Goal: Task Accomplishment & Management: Use online tool/utility

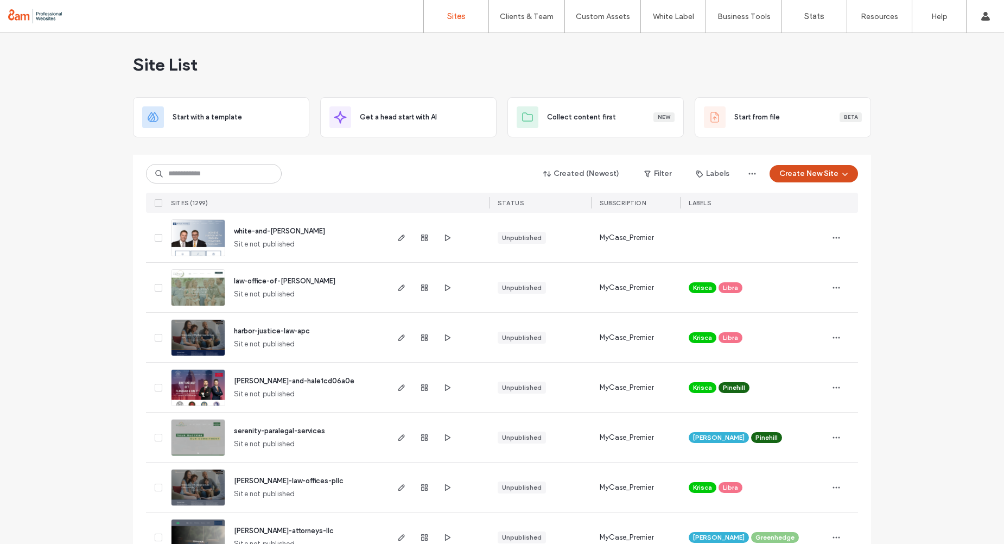
scroll to position [2, 0]
click at [813, 172] on button "Create New Site" at bounding box center [814, 172] width 88 height 17
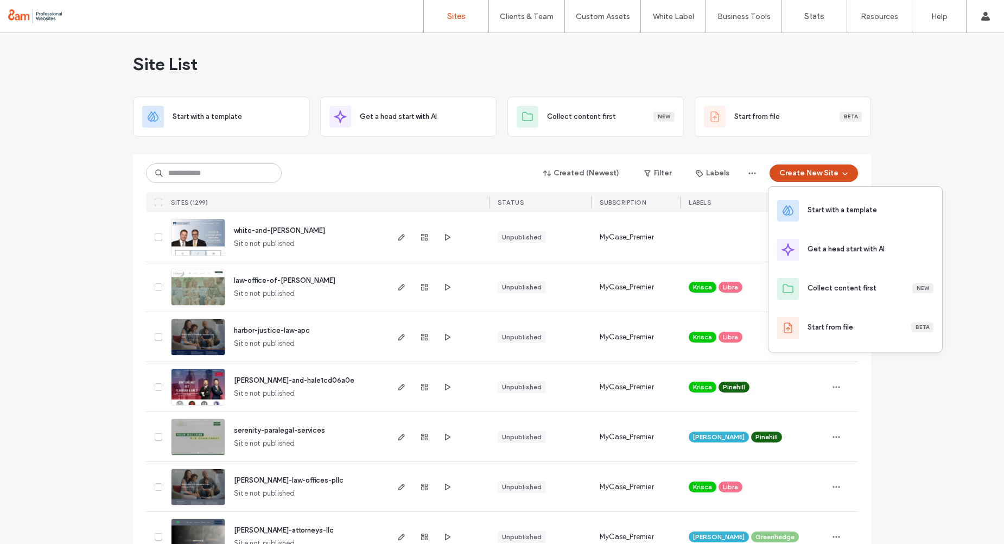
scroll to position [0, 0]
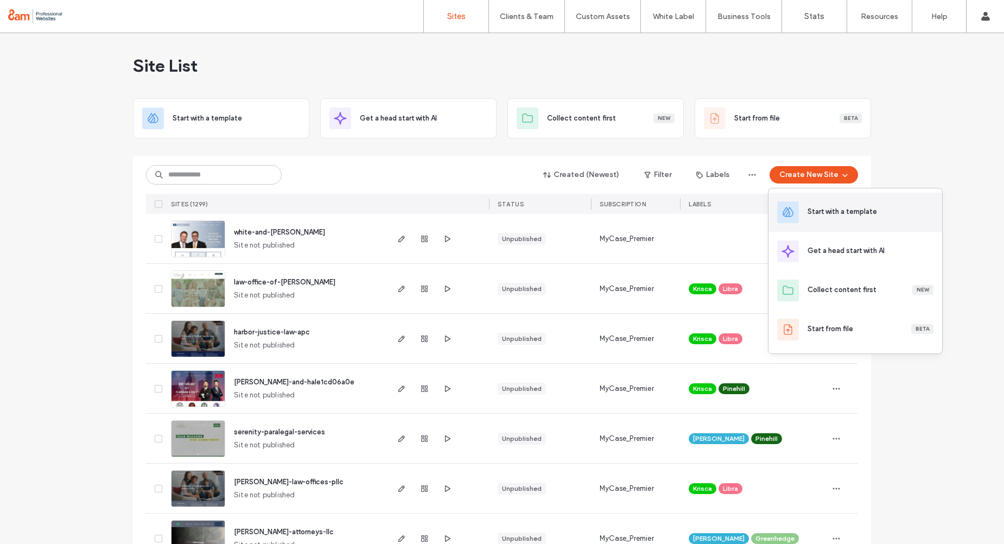
click at [875, 213] on div "Start with a template" at bounding box center [841, 211] width 69 height 11
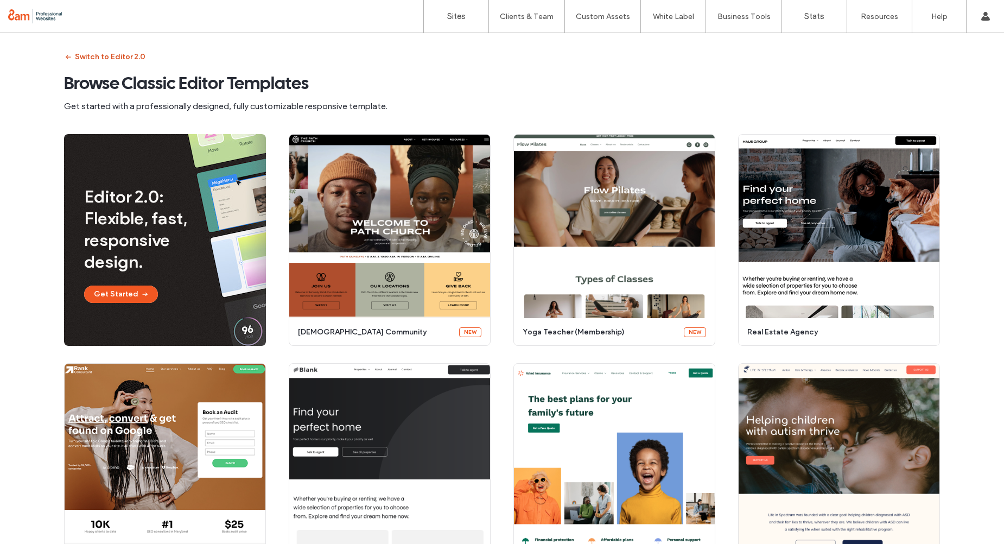
click at [104, 55] on button "Switch to Editor 2.0" at bounding box center [104, 56] width 81 height 17
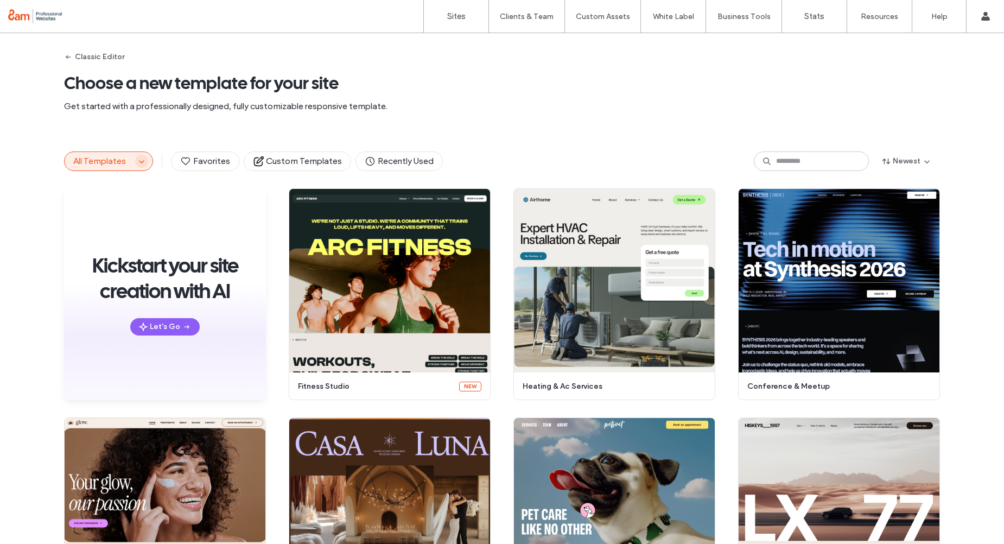
click at [137, 162] on icon "button" at bounding box center [141, 161] width 9 height 9
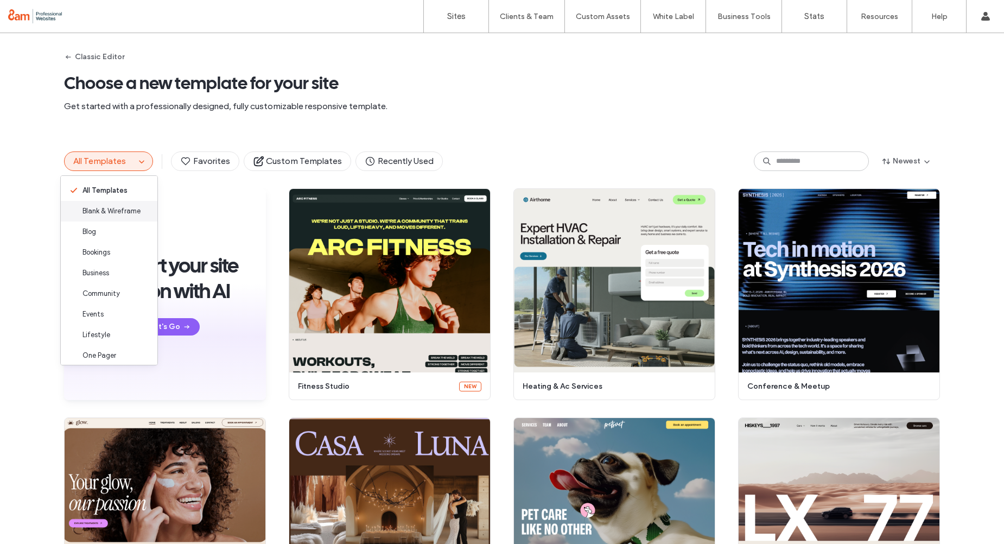
click at [126, 207] on span "Blank & Wireframe" at bounding box center [111, 211] width 58 height 11
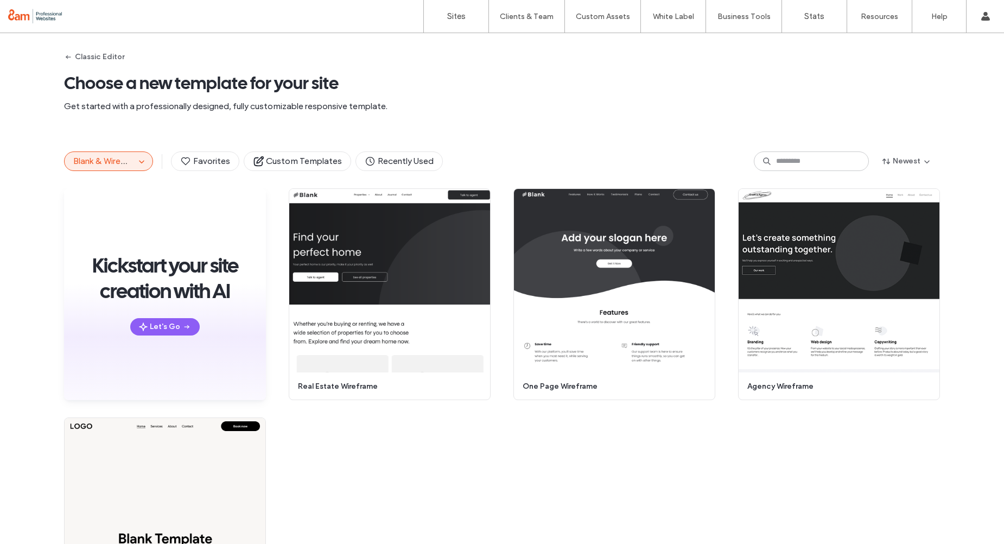
scroll to position [156, 0]
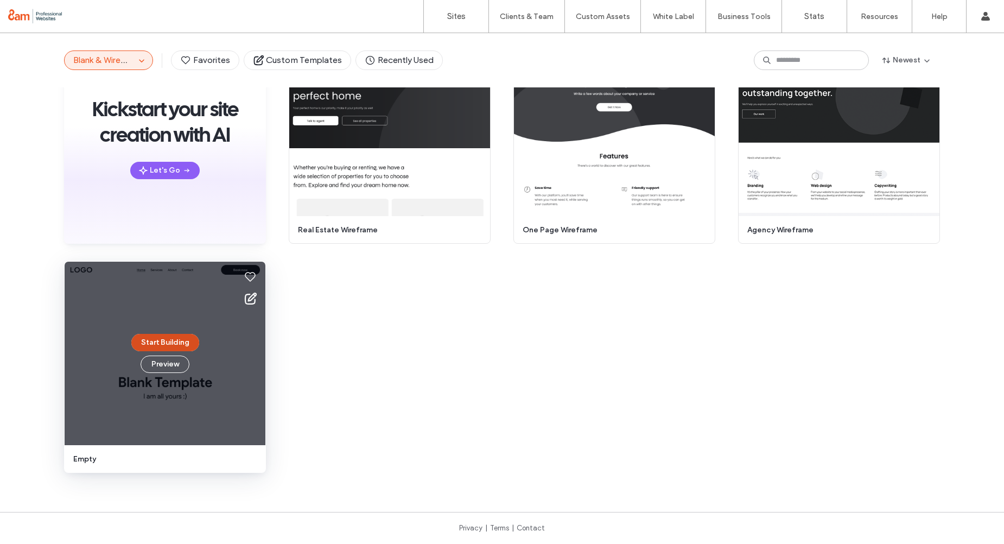
click at [162, 337] on button "Start Building" at bounding box center [165, 342] width 68 height 17
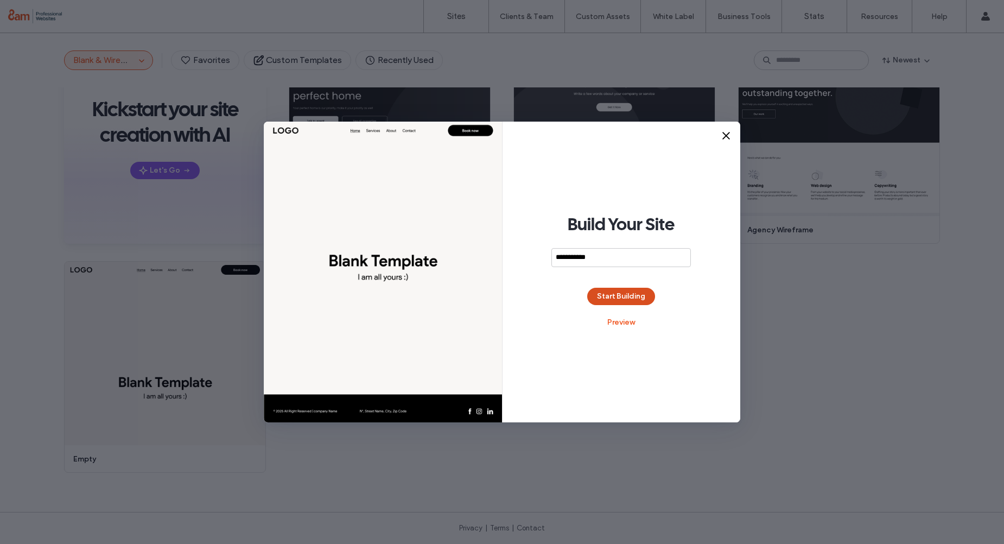
type input "**********"
click at [632, 293] on button "Start Building" at bounding box center [621, 296] width 68 height 17
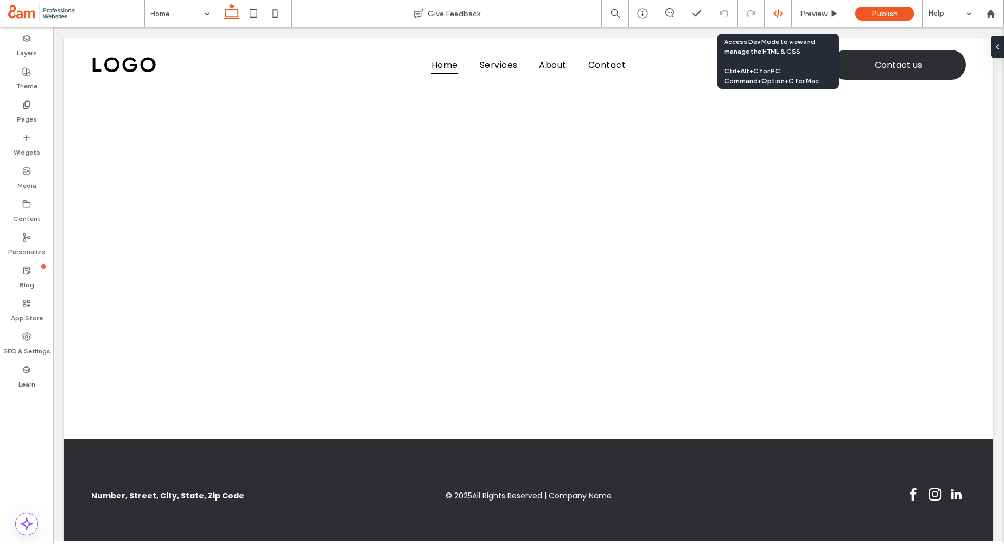
click at [775, 18] on icon at bounding box center [778, 14] width 10 height 10
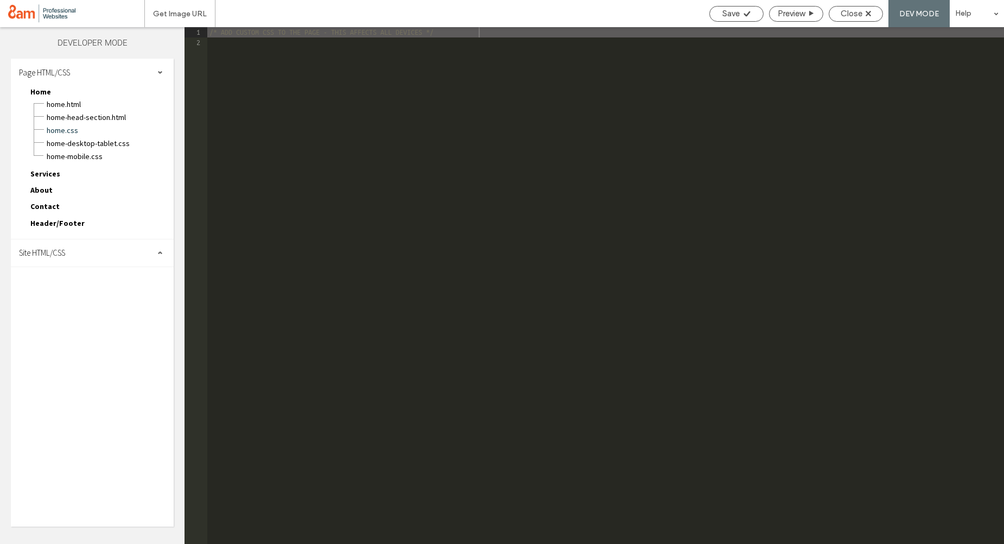
click at [76, 252] on div "Site HTML/CSS" at bounding box center [92, 252] width 163 height 27
click at [84, 287] on span "body-end.html" at bounding box center [111, 287] width 123 height 11
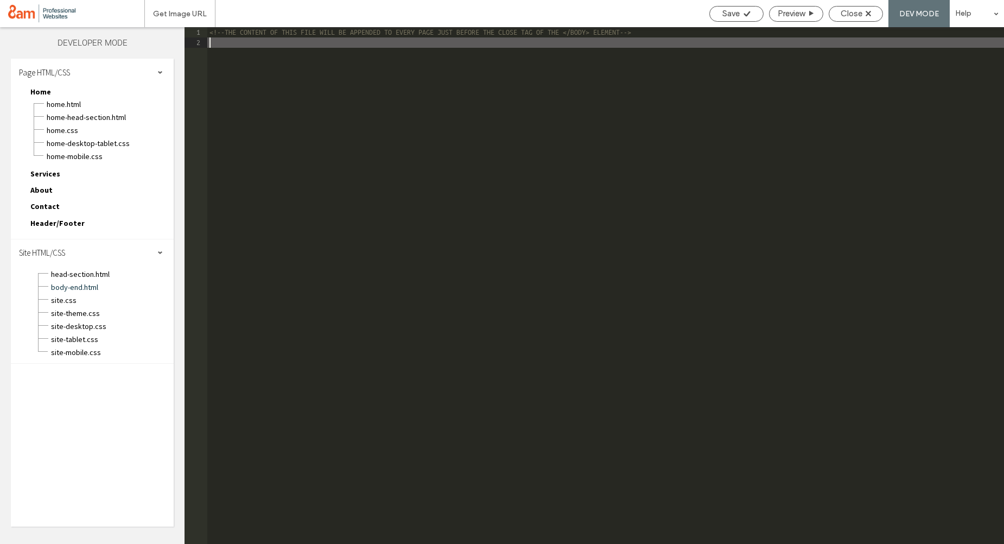
click at [280, 87] on div "<!--THE CONTENT OF THIS FILE WILL BE APPENDED TO EVERY PAGE JUST BEFORE THE CLO…" at bounding box center [605, 295] width 797 height 537
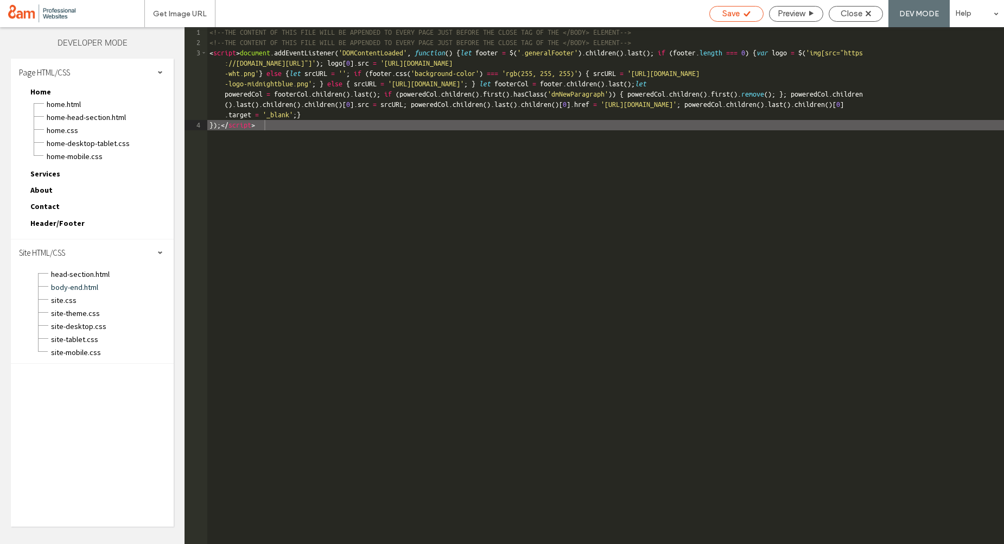
click at [734, 15] on span "Save" at bounding box center [730, 14] width 17 height 10
click at [849, 14] on span "Close" at bounding box center [852, 14] width 22 height 10
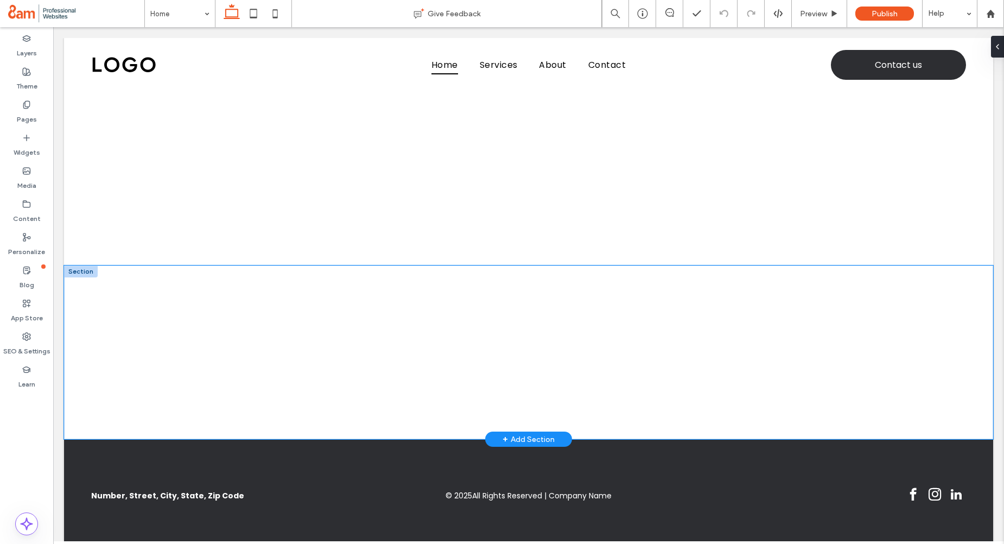
scroll to position [14, 0]
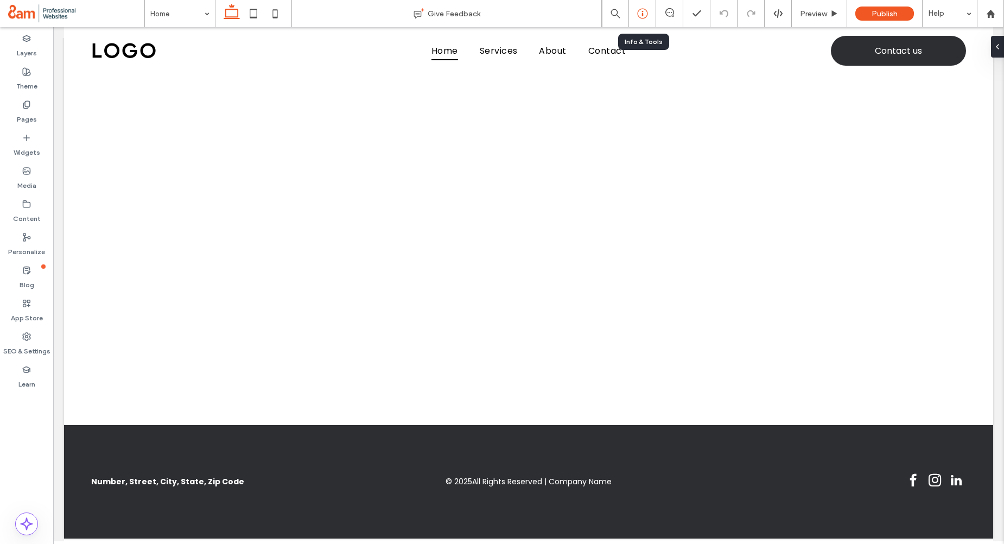
click at [636, 12] on div at bounding box center [642, 13] width 27 height 11
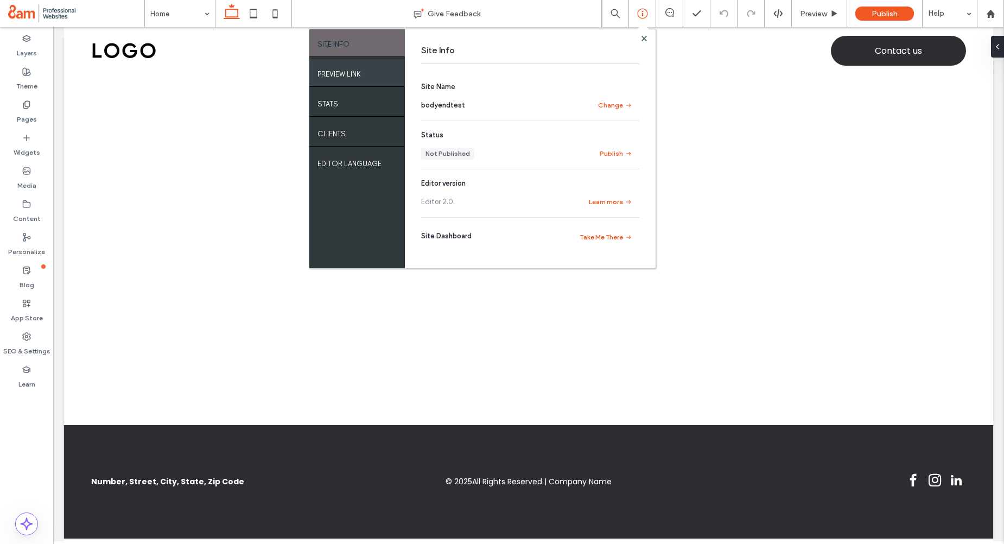
click at [387, 72] on div "PREVIEW LINK" at bounding box center [357, 72] width 96 height 27
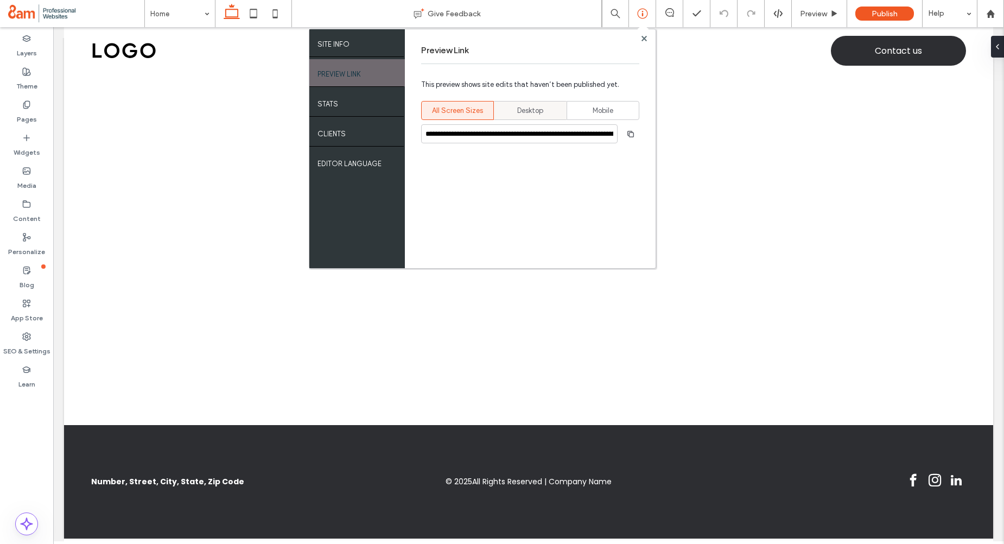
click at [531, 110] on span "Desktop" at bounding box center [530, 110] width 26 height 11
type input "**********"
click at [628, 134] on use "button" at bounding box center [630, 133] width 7 height 7
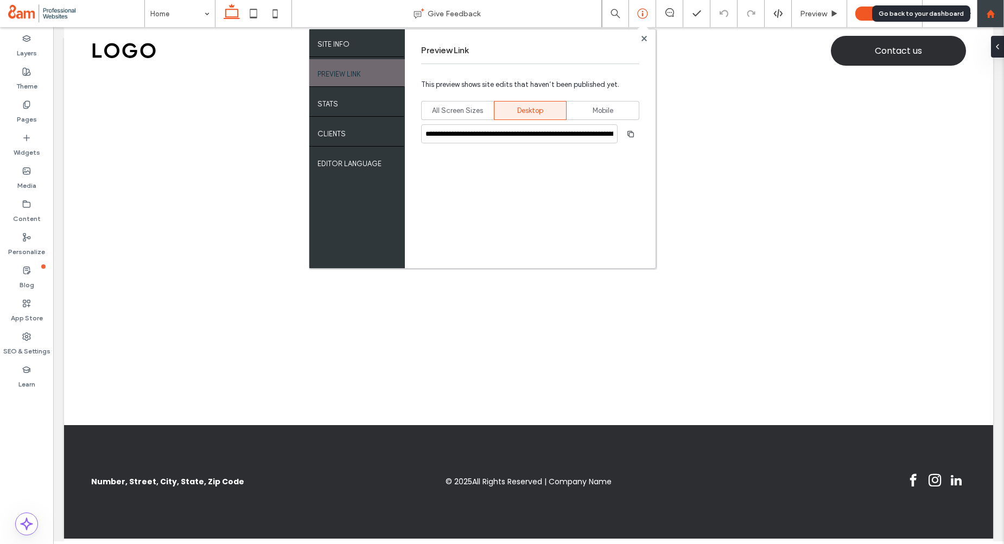
click at [994, 15] on icon at bounding box center [990, 13] width 9 height 9
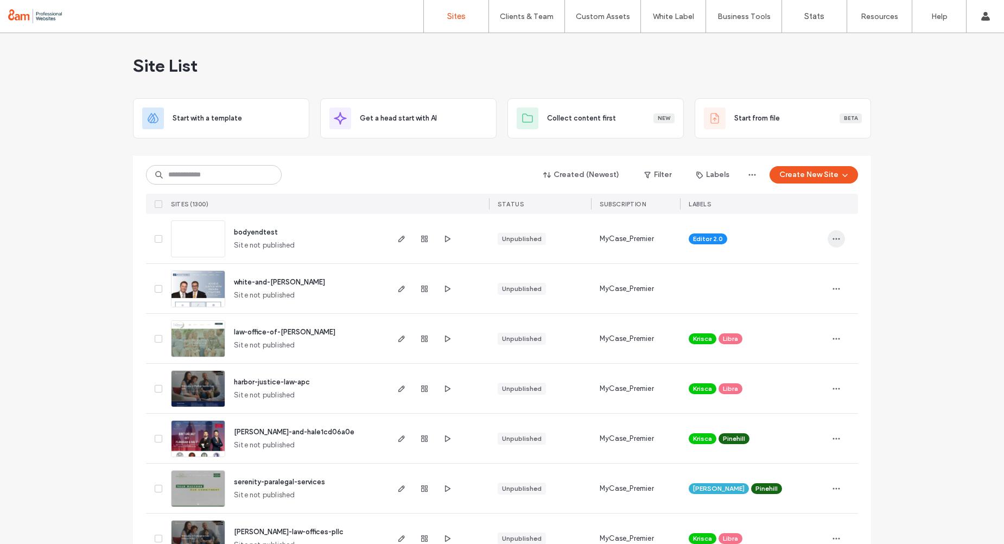
click at [832, 236] on icon "button" at bounding box center [836, 238] width 9 height 9
click at [798, 378] on span "Delete Site" at bounding box center [783, 376] width 36 height 11
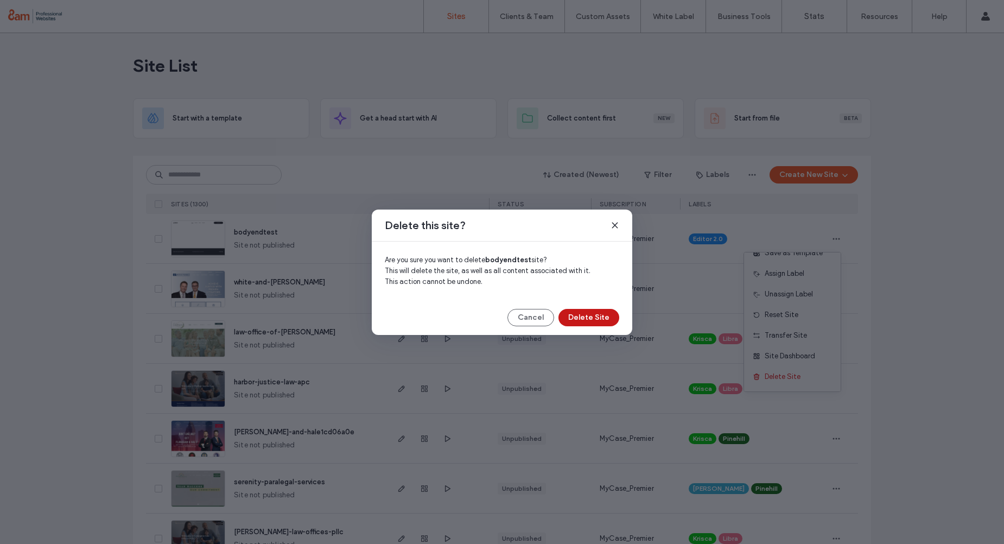
click at [596, 317] on button "Delete Site" at bounding box center [588, 317] width 61 height 17
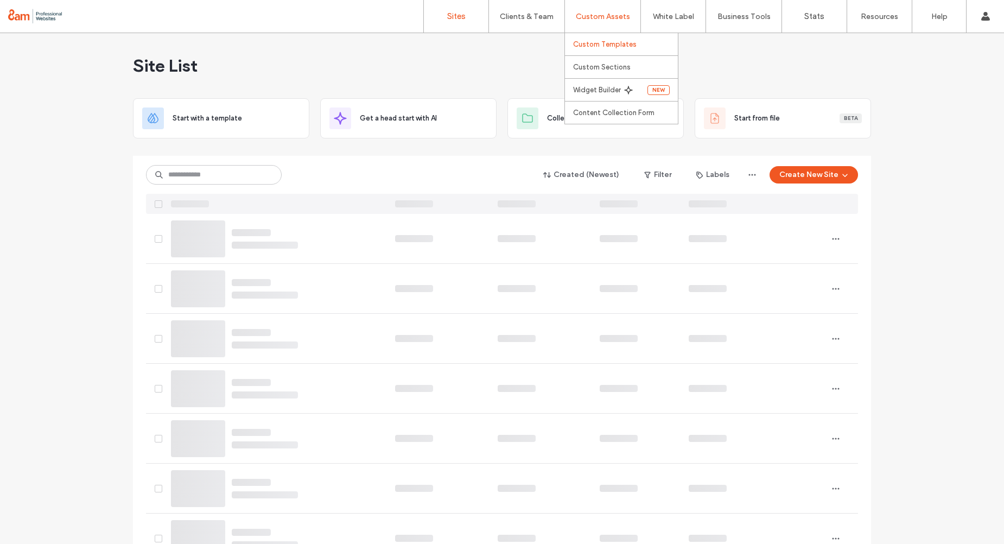
click at [599, 46] on label "Custom Templates" at bounding box center [604, 44] width 63 height 8
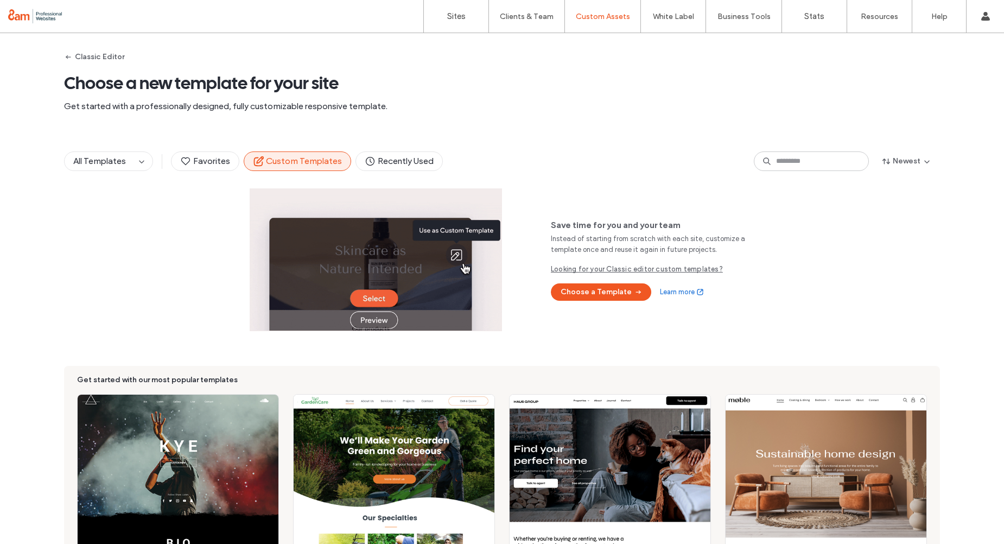
drag, startPoint x: 108, startPoint y: 57, endPoint x: 233, endPoint y: 101, distance: 132.5
click at [108, 57] on button "Classic Editor" at bounding box center [94, 56] width 60 height 17
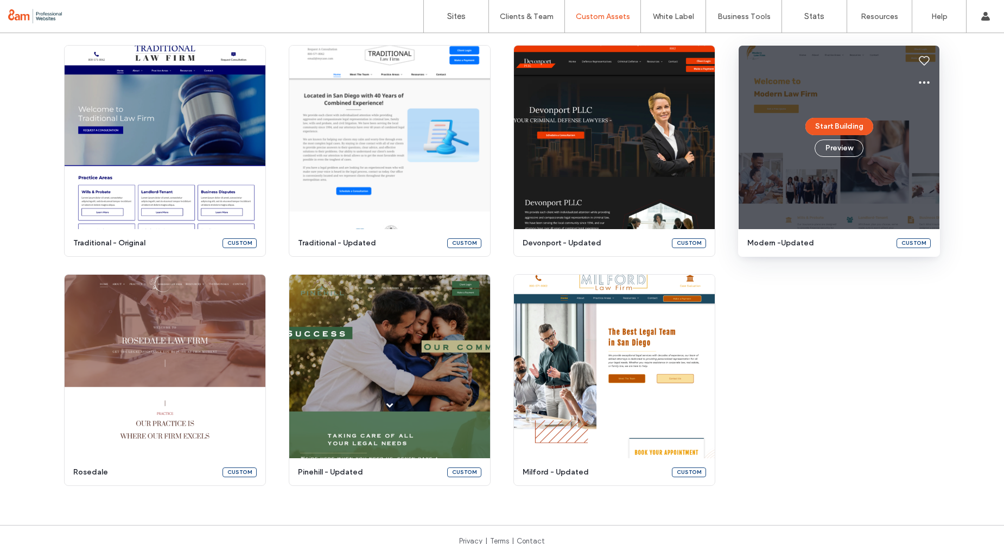
scroll to position [789, 0]
